Goal: Navigation & Orientation: Find specific page/section

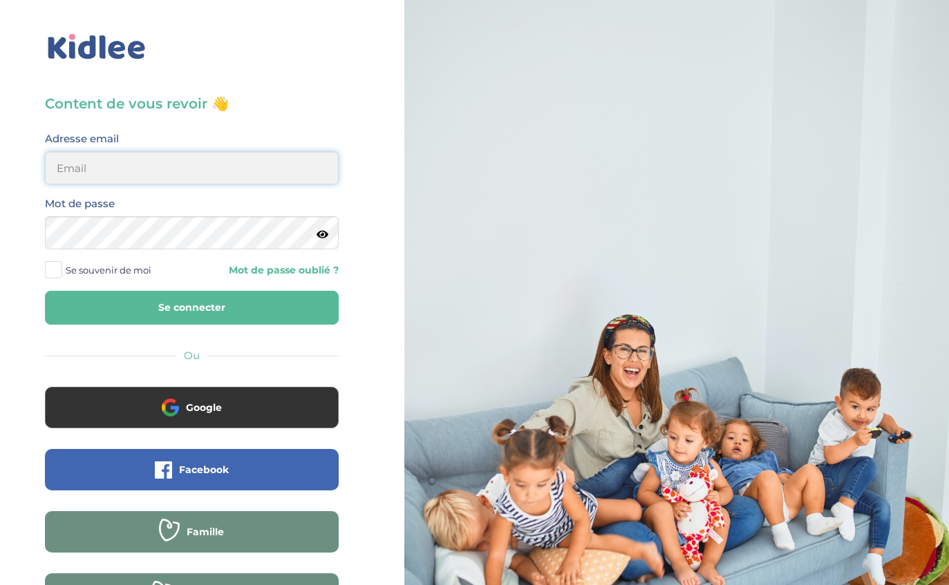
click at [75, 184] on input "email" at bounding box center [192, 167] width 294 height 33
type input "[EMAIL_ADDRESS][DOMAIN_NAME]"
click at [191, 307] on button "Se connecter" at bounding box center [192, 308] width 294 height 34
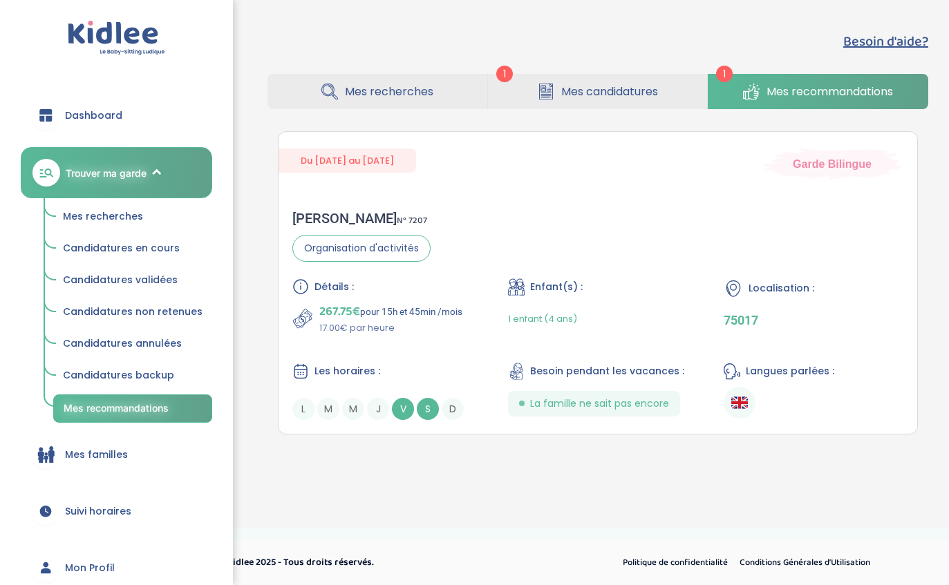
click at [733, 191] on div "Du [DATE] au [DATE] Garde Bilingue Sabah F . N° 7207 Organisation d'activités D…" at bounding box center [598, 282] width 640 height 303
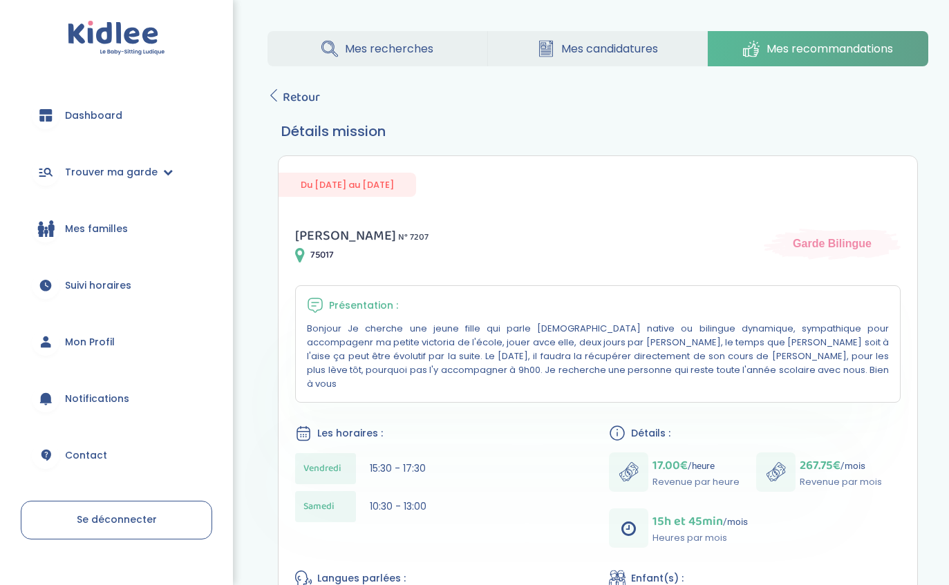
click at [654, 54] on span "Mes candidatures" at bounding box center [609, 48] width 97 height 17
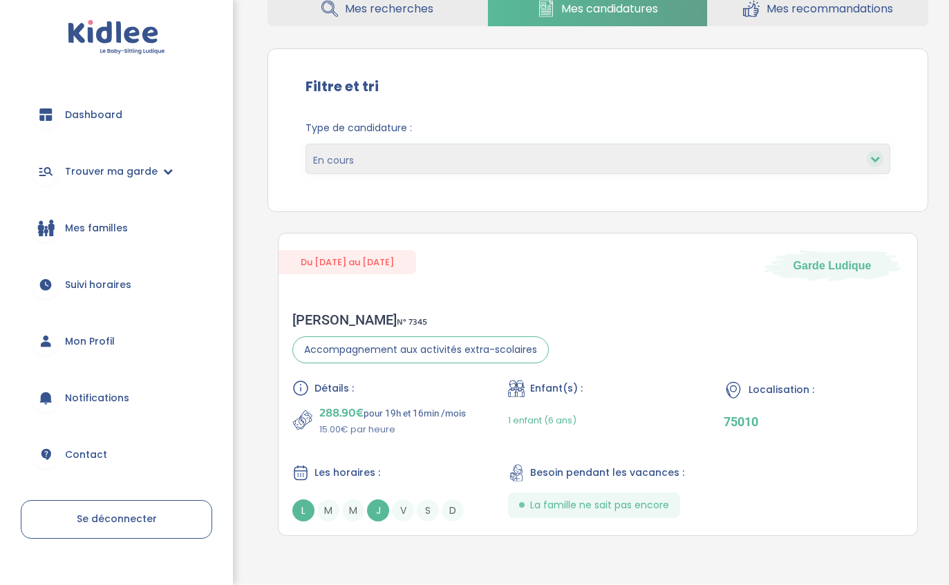
scroll to position [85, 0]
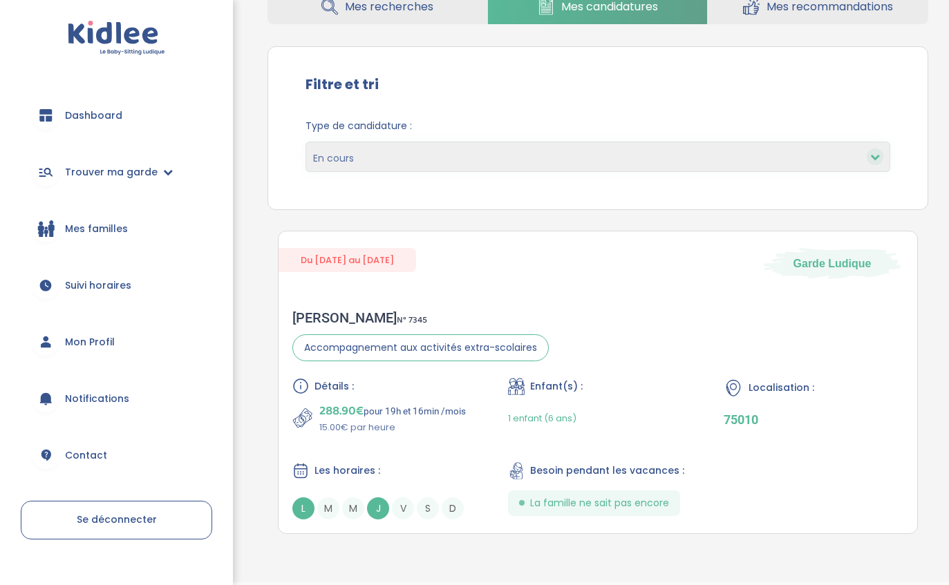
click at [92, 115] on span "Dashboard" at bounding box center [93, 115] width 57 height 15
